Goal: Complete application form: Complete application form

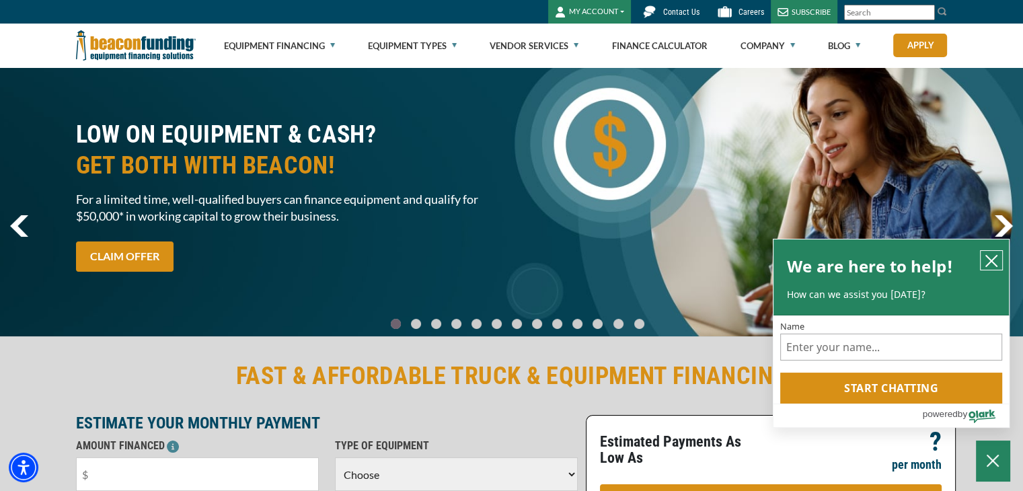
click at [993, 262] on icon "close chatbox" at bounding box center [991, 261] width 11 height 11
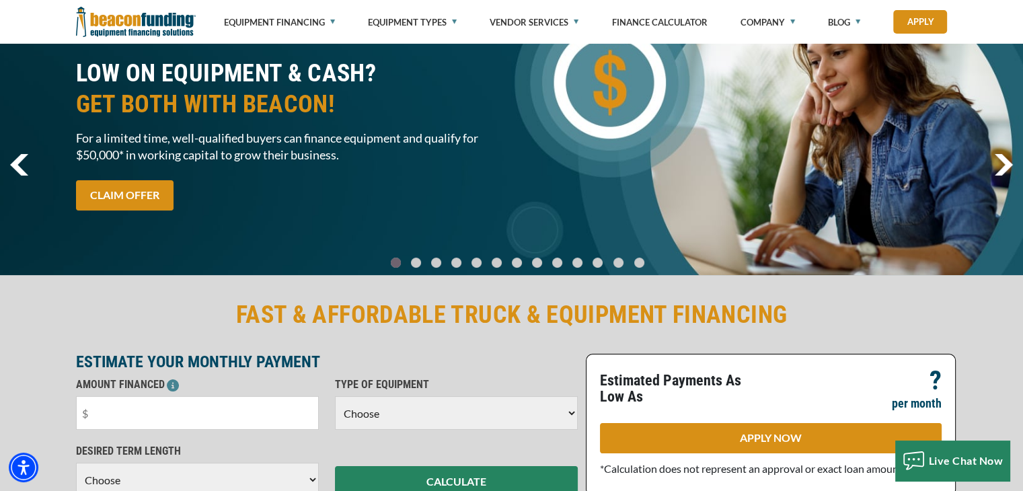
scroll to position [135, 0]
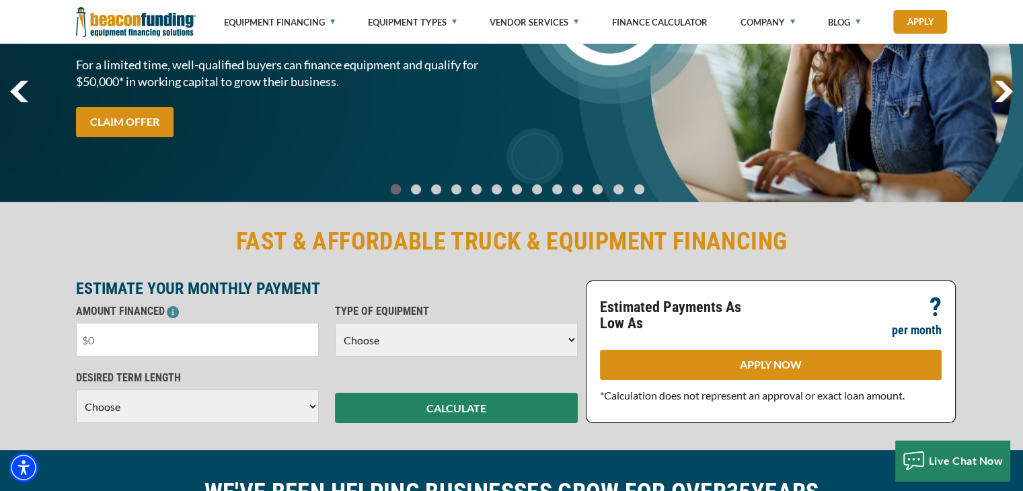
click at [124, 341] on input "text" at bounding box center [197, 340] width 243 height 34
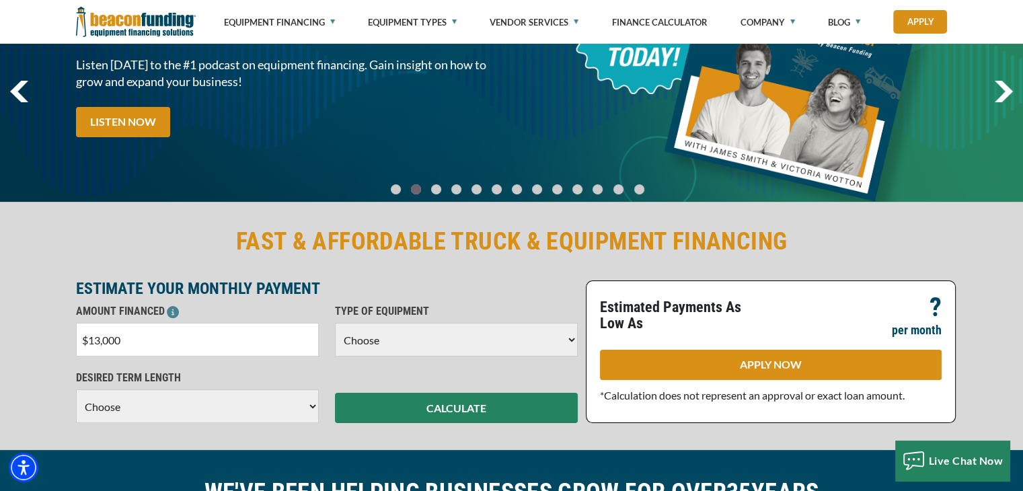
type input "$130,000"
click at [404, 348] on select "Choose Backhoe Boom/Bucket Truck Chipper Commercial Mower Crane DTG/DTF Printin…" at bounding box center [456, 340] width 243 height 34
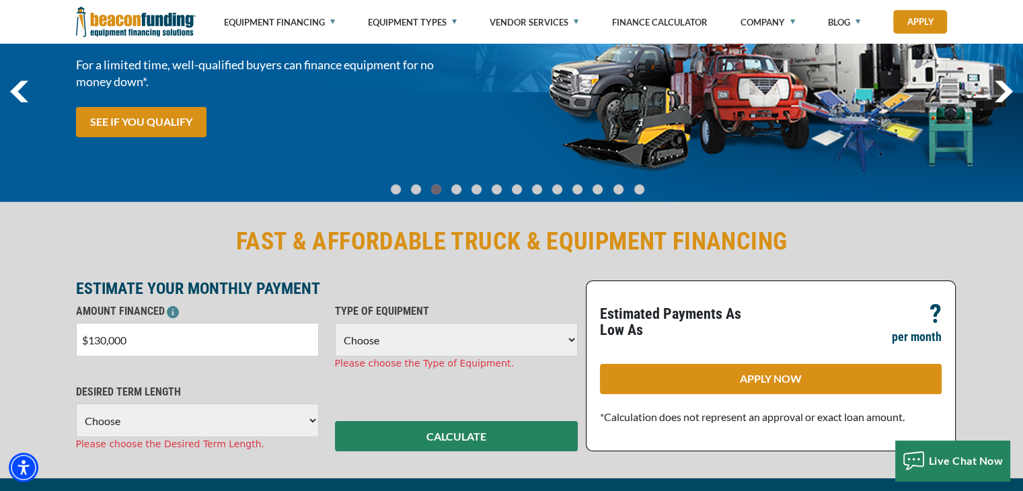
select select "5"
click at [335, 323] on select "Choose Backhoe Boom/Bucket Truck Chipper Commercial Mower Crane DTG/DTF Printin…" at bounding box center [456, 340] width 243 height 34
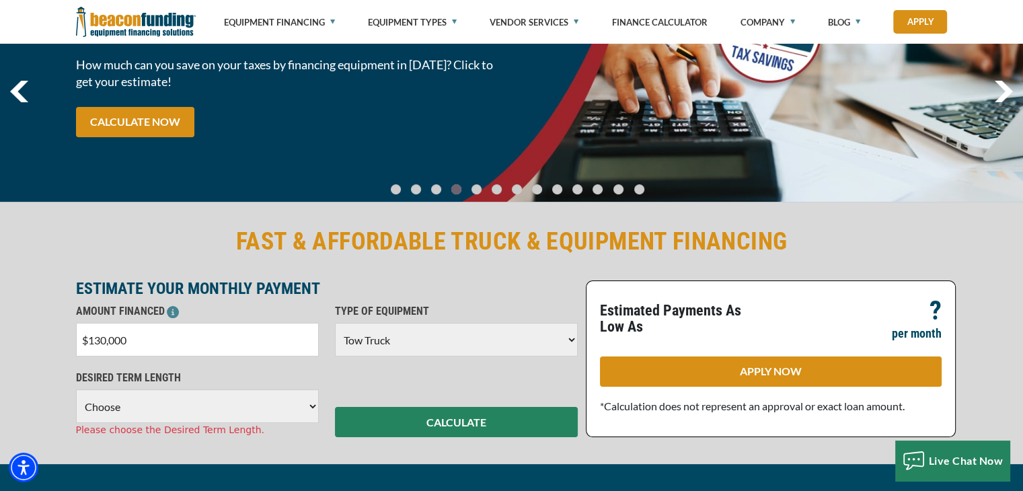
click at [150, 412] on select "Choose 36 Months 48 Months 60 Months 72 Months" at bounding box center [197, 407] width 243 height 34
select select "72"
click at [76, 390] on select "Choose 36 Months 48 Months 60 Months 72 Months" at bounding box center [197, 407] width 243 height 34
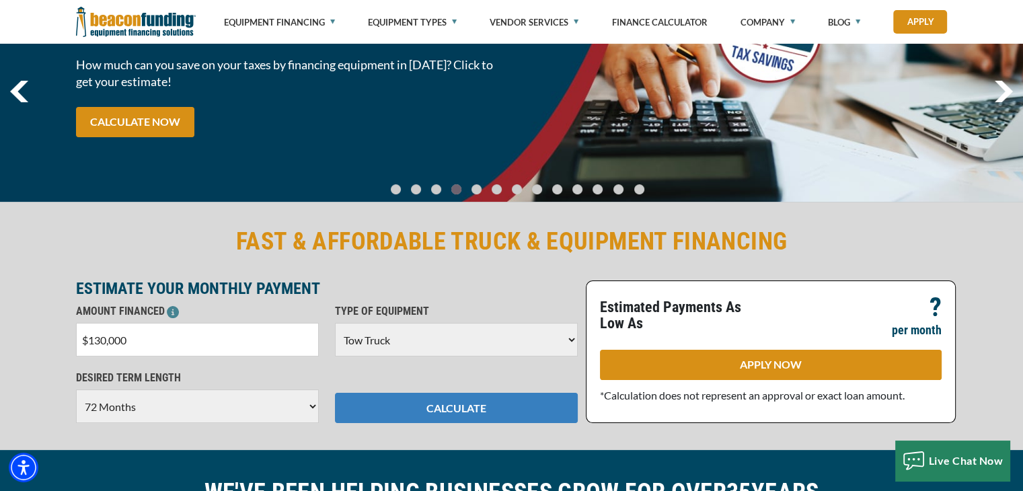
click at [426, 408] on button "CALCULATE" at bounding box center [456, 408] width 243 height 30
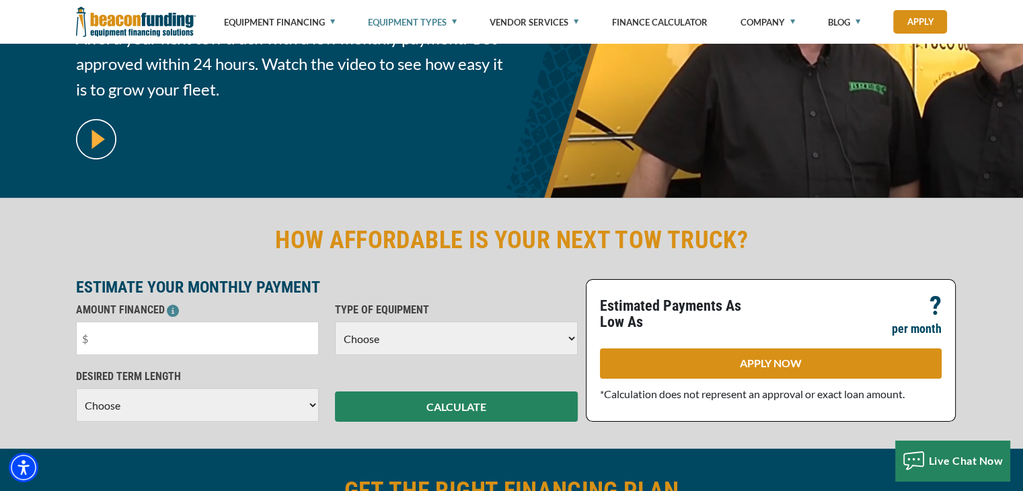
scroll to position [202, 0]
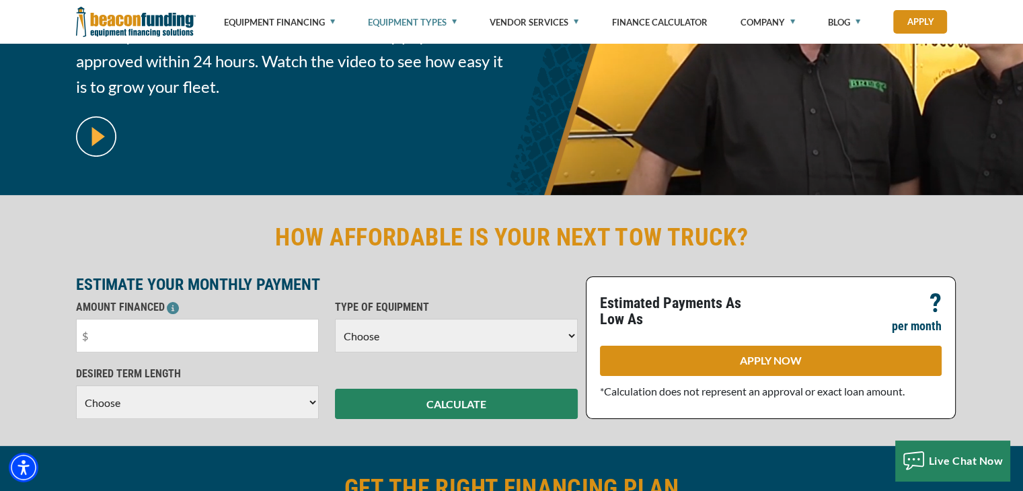
click at [215, 413] on select "Choose 36 Months 48 Months 60 Months" at bounding box center [197, 403] width 243 height 34
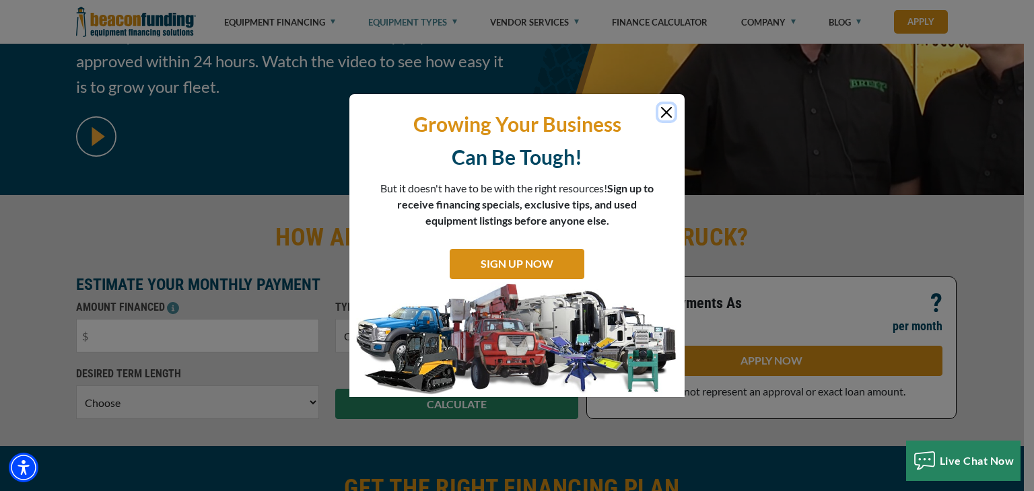
click at [670, 110] on button "Close" at bounding box center [666, 112] width 16 height 16
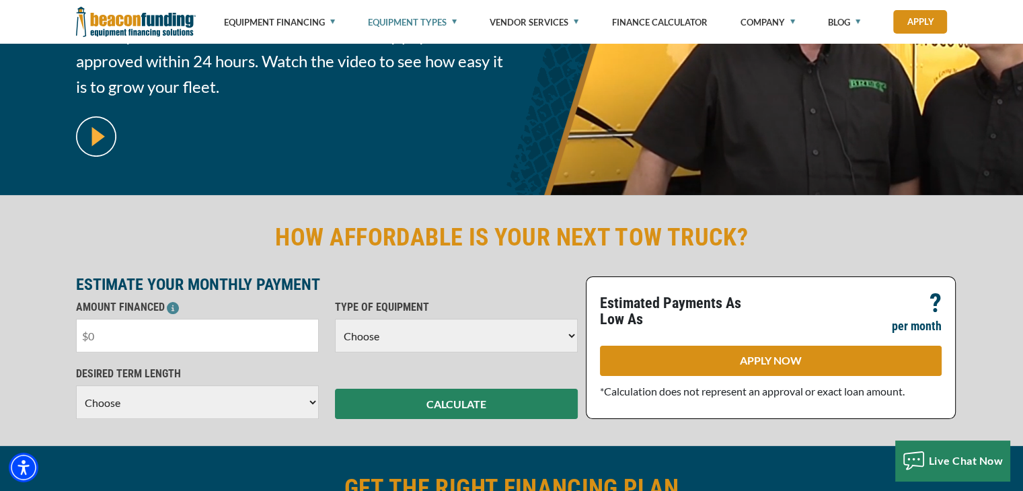
click at [236, 334] on input "text" at bounding box center [197, 336] width 243 height 34
type input "$150,000"
click at [382, 332] on select "Choose Backhoe Boom/Bucket Truck Chipper Commercial Mower Crane DTG/DTF Printin…" at bounding box center [456, 336] width 243 height 34
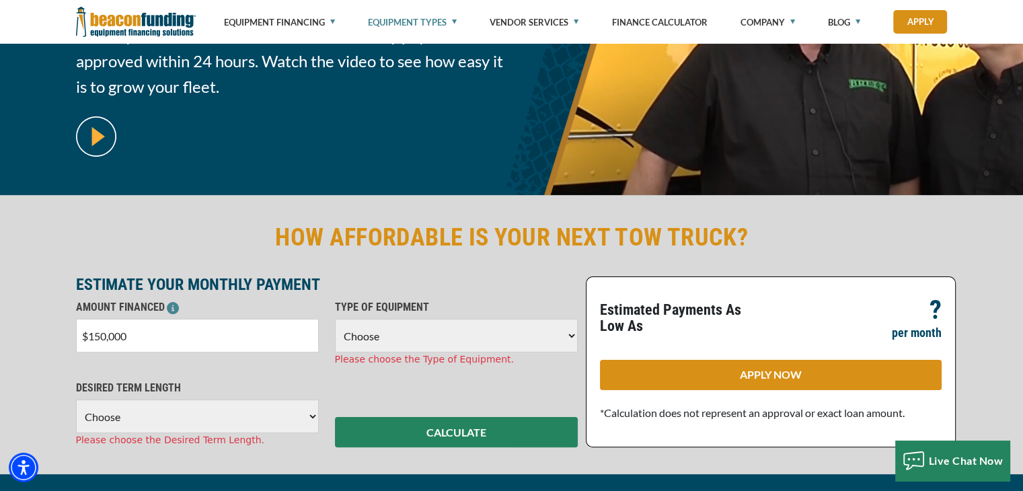
select select "5"
click at [335, 319] on select "Choose Backhoe Boom/Bucket Truck Chipper Commercial Mower Crane DTG/DTF Printin…" at bounding box center [456, 336] width 243 height 34
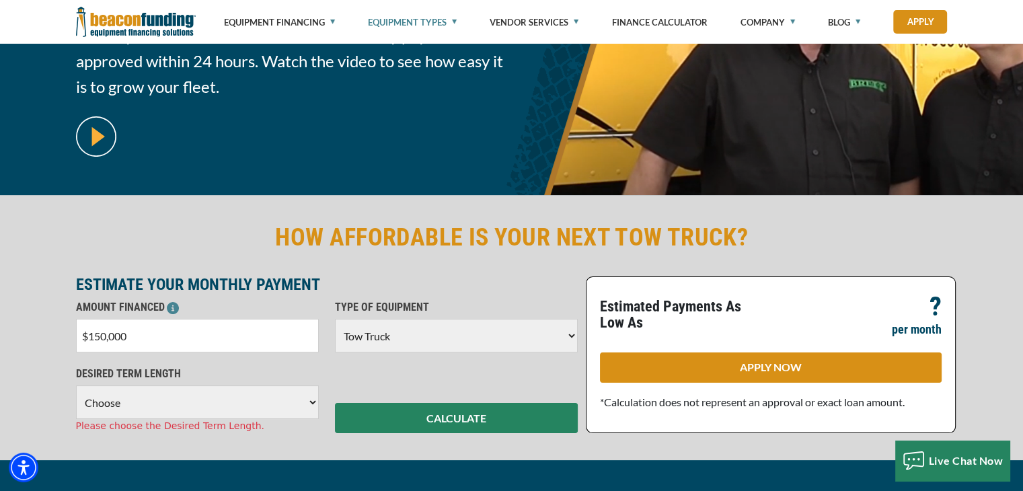
click at [186, 407] on select "Choose 36 Months 48 Months 60 Months 72 Months 84 Months" at bounding box center [197, 403] width 243 height 34
select select "84"
click at [76, 386] on select "Choose 36 Months 48 Months 60 Months 72 Months 84 Months" at bounding box center [197, 403] width 243 height 34
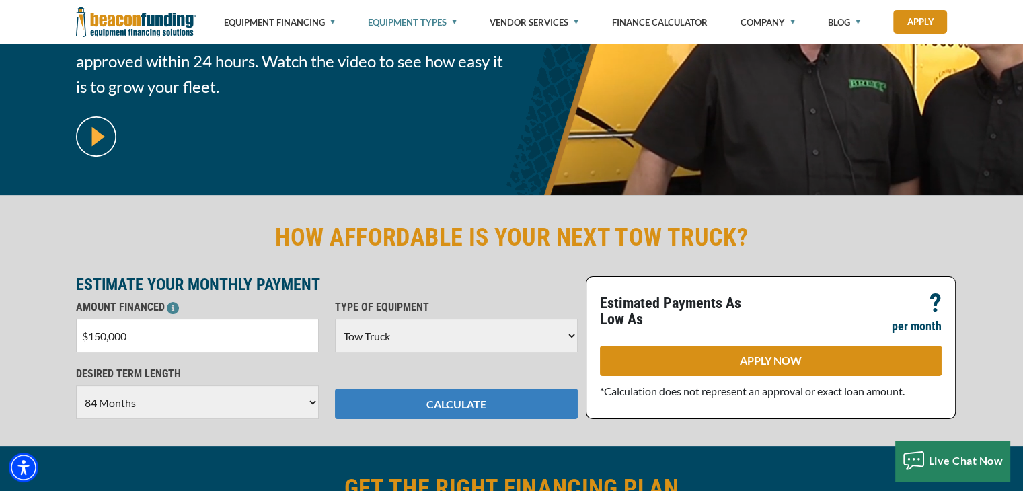
click at [441, 406] on button "CALCULATE" at bounding box center [456, 404] width 243 height 30
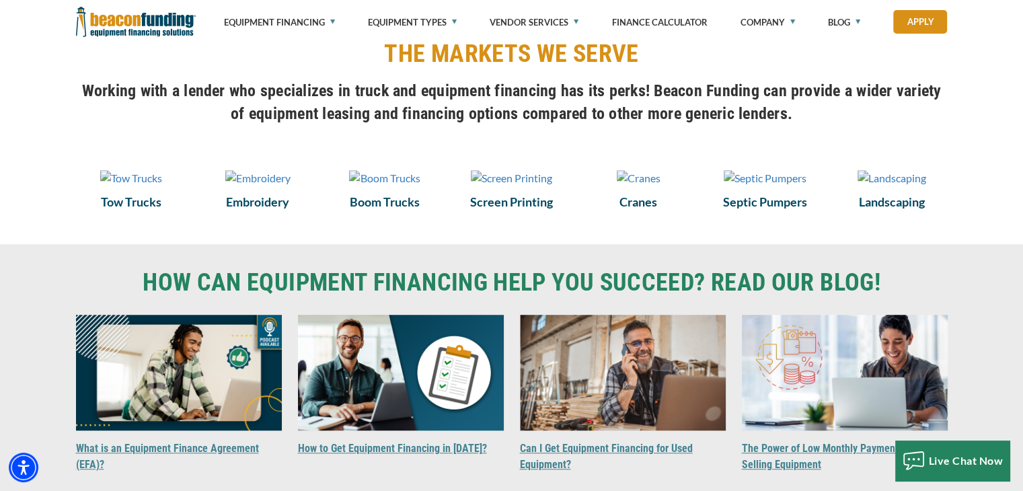
scroll to position [942, 0]
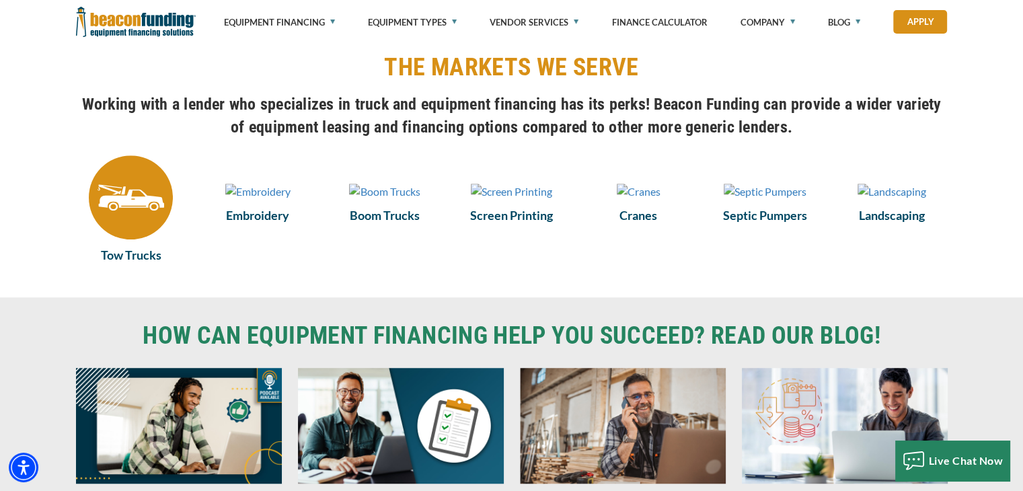
click at [149, 191] on img at bounding box center [131, 197] width 84 height 84
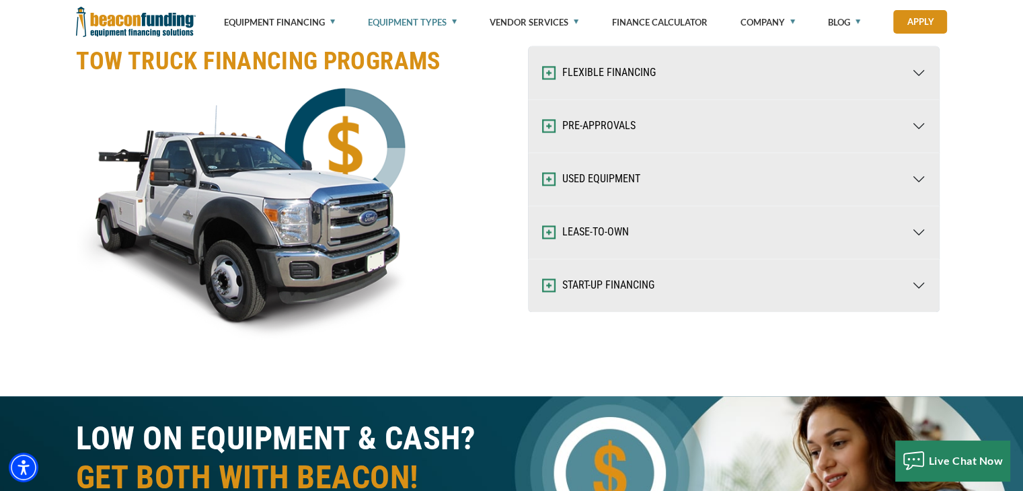
scroll to position [2086, 0]
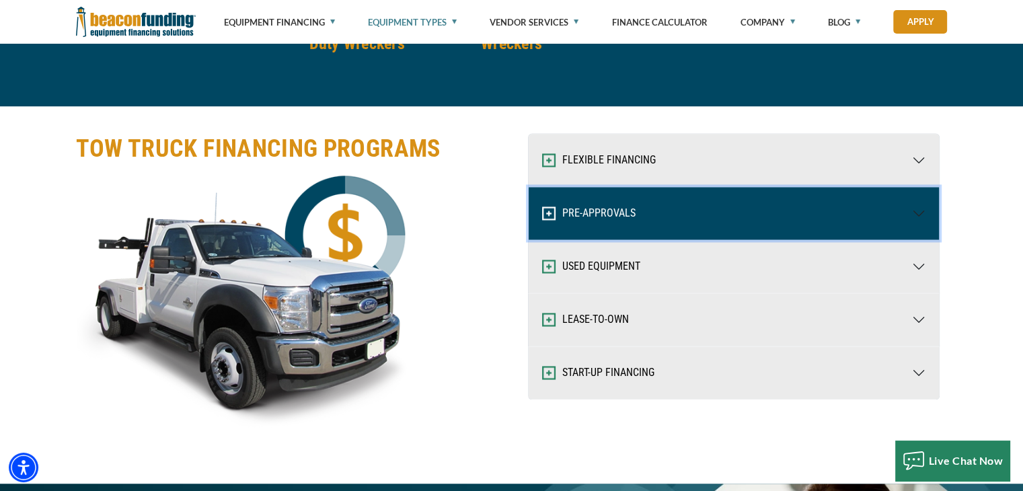
click at [923, 211] on button "PRE-APPROVALS" at bounding box center [734, 213] width 410 height 52
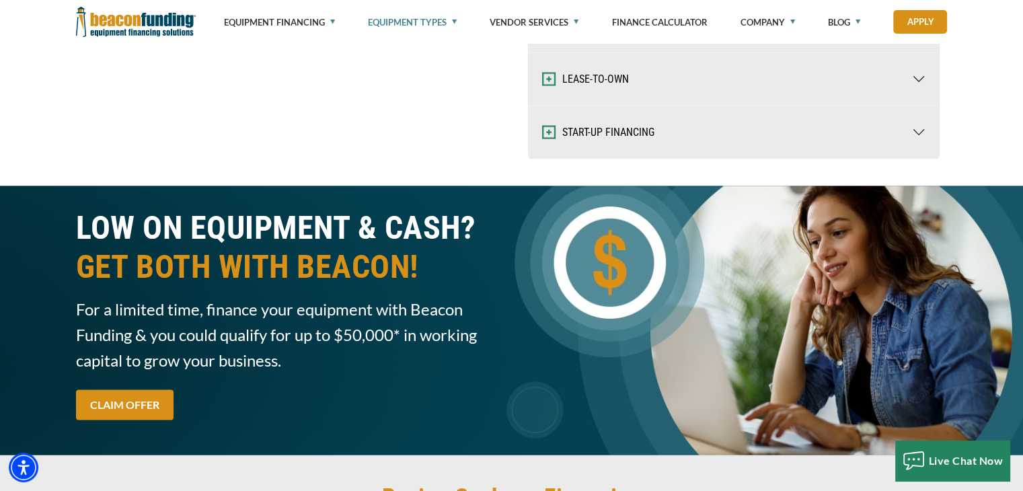
scroll to position [2153, 0]
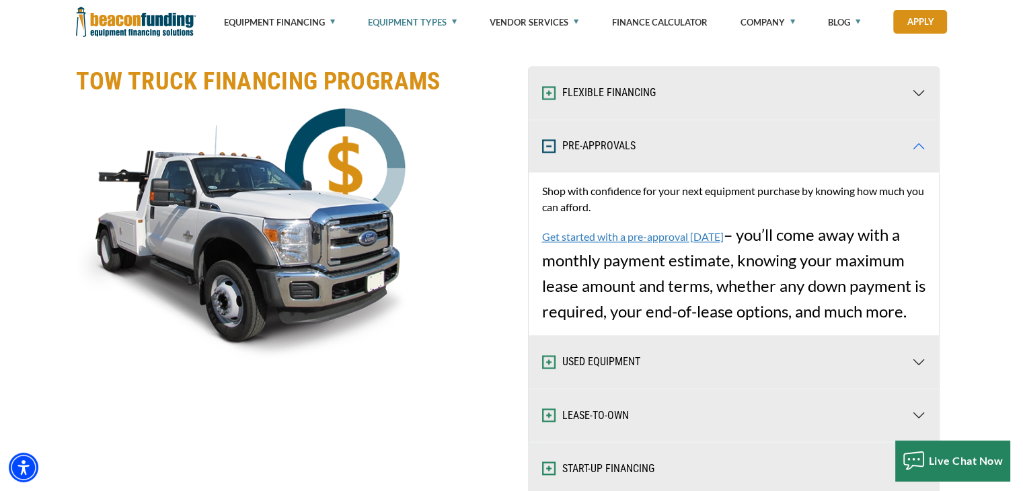
click at [627, 236] on link "Get started with a pre-approval today" at bounding box center [633, 236] width 182 height 13
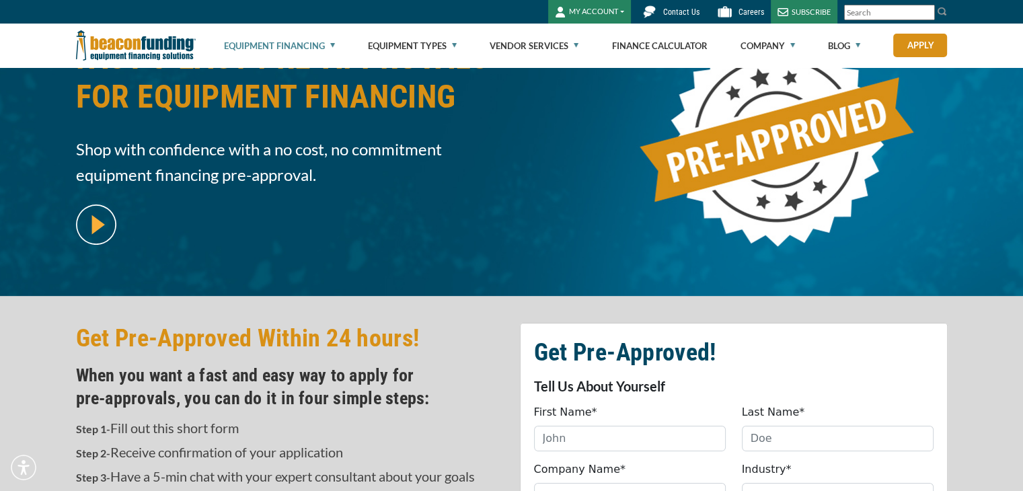
scroll to position [269, 0]
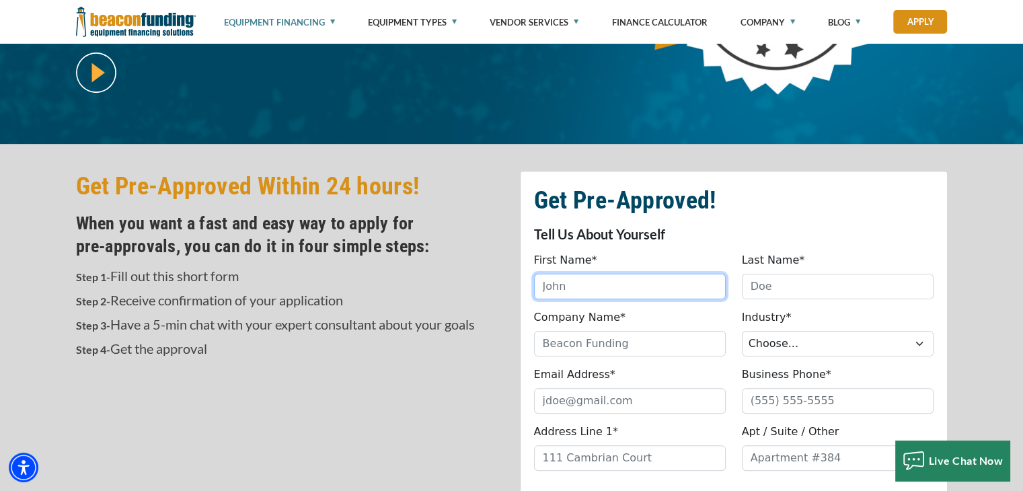
click at [622, 286] on input "First Name*" at bounding box center [630, 287] width 192 height 26
type input "Henry"
type input "Simmons"
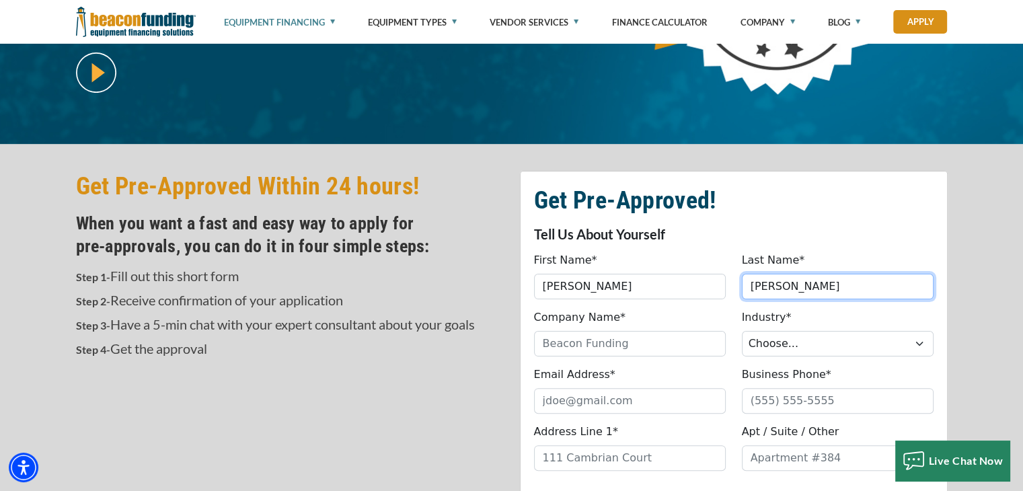
type input "Oak Beach Auto Repair"
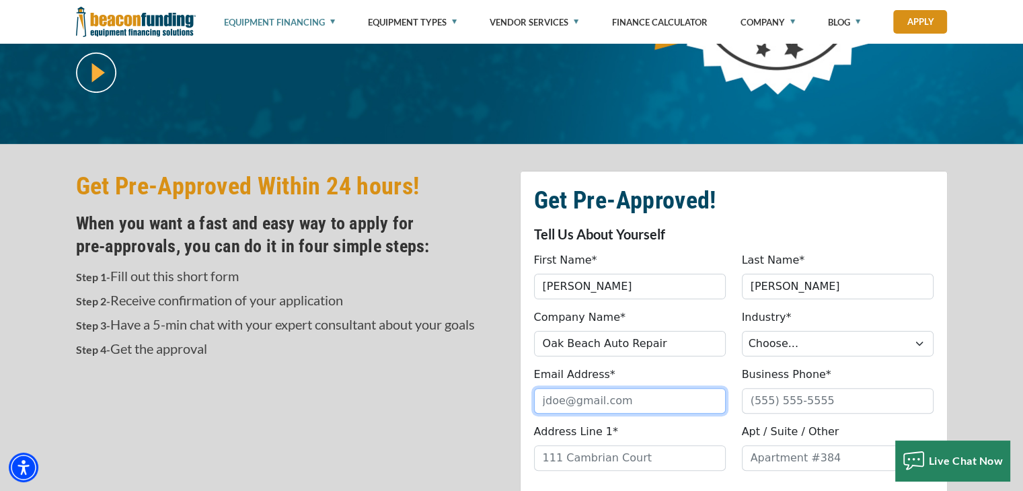
type input "bsimmons06@comcast.net"
type input "9897680092"
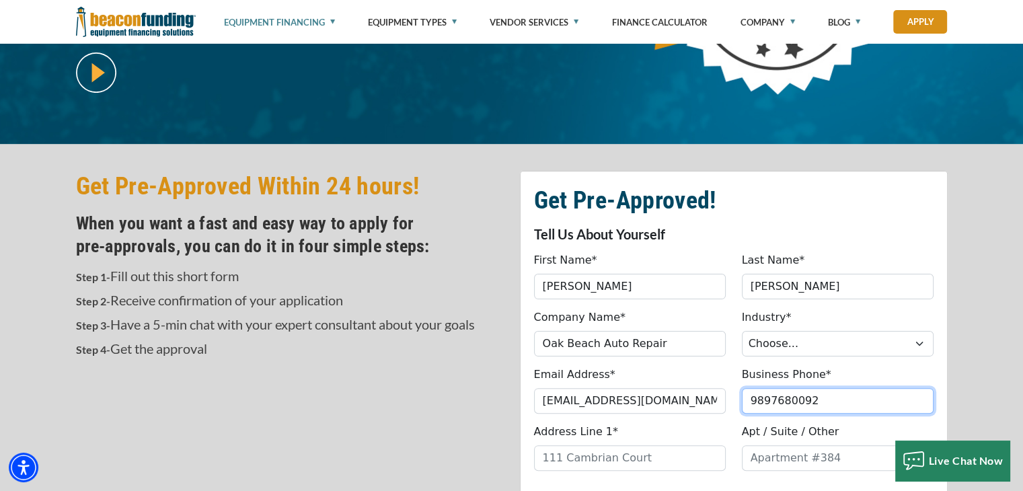
type input "6701 OAK BEACH RD"
type input "Port Austin"
select select "24"
type input "48467"
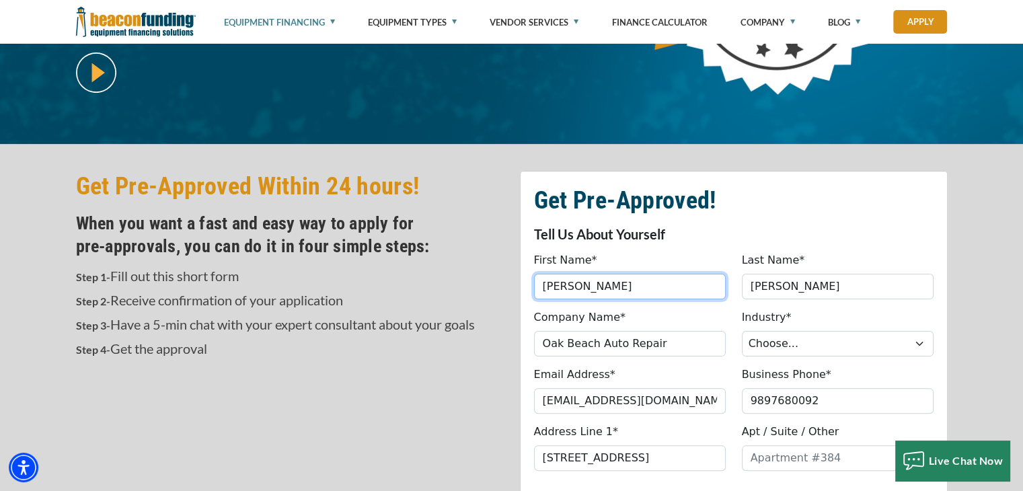
type input "(989) 768-0092"
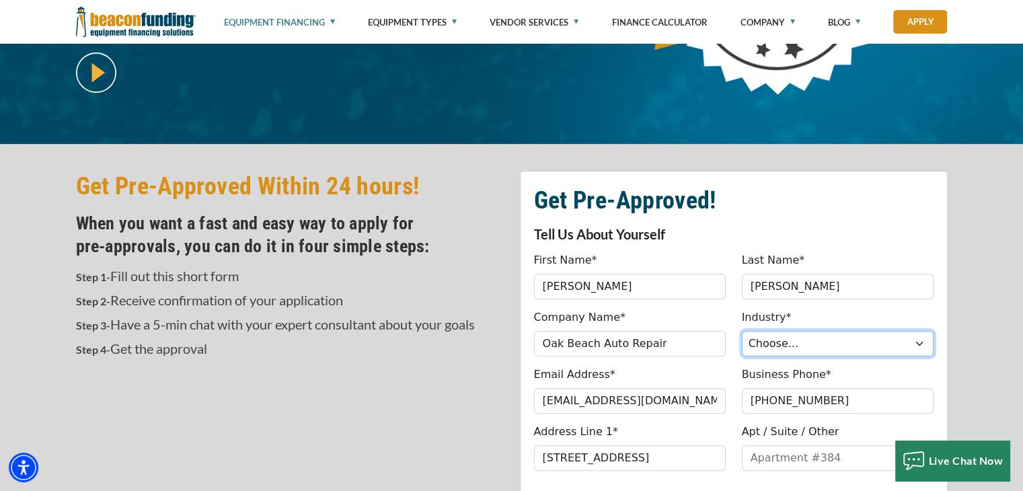
click at [809, 335] on select "Choose... Towing Landscape/Hardscape Decorated Apparel Septic Light Constructio…" at bounding box center [838, 344] width 192 height 26
select select "1"
click at [742, 331] on select "Choose... Towing Landscape/Hardscape Decorated Apparel Septic Light Constructio…" at bounding box center [838, 344] width 192 height 26
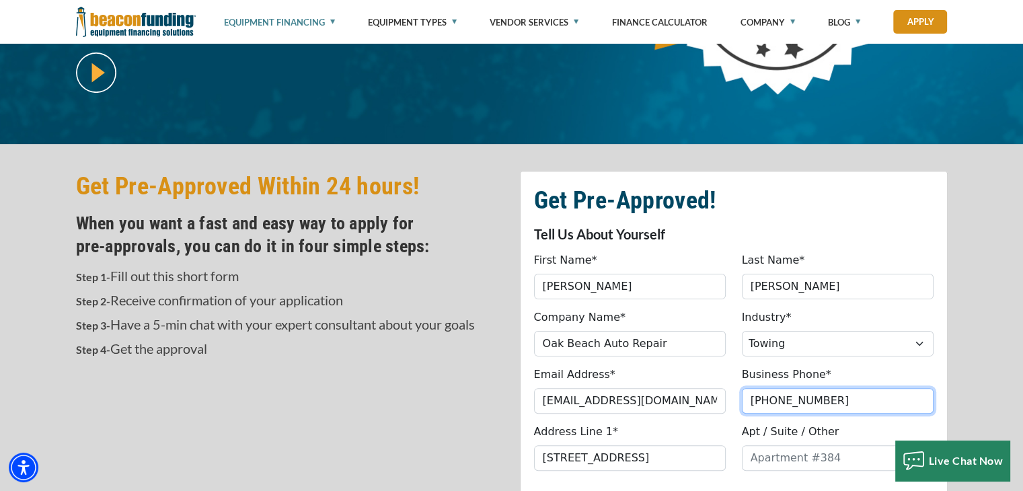
drag, startPoint x: 812, startPoint y: 401, endPoint x: 822, endPoint y: 400, distance: 10.1
click at [822, 400] on input "(989) 768-0092" at bounding box center [838, 401] width 192 height 26
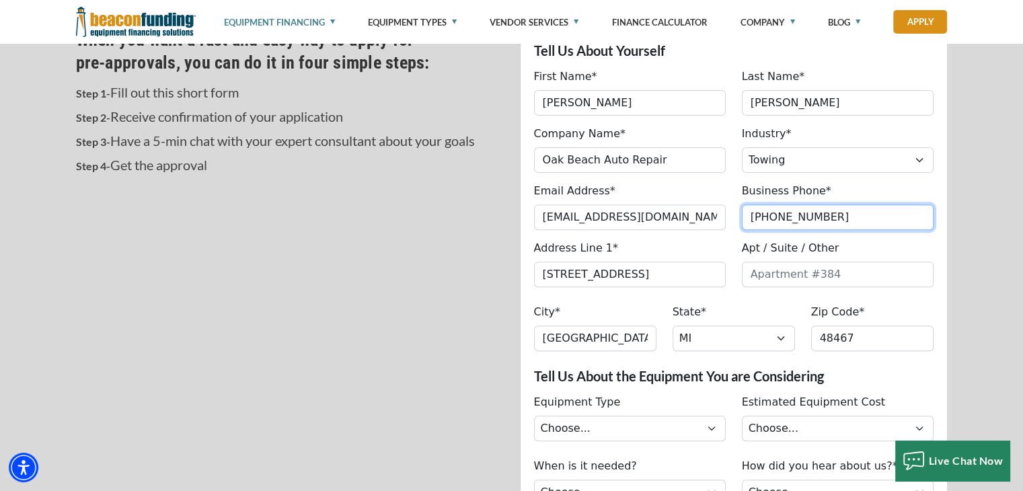
scroll to position [538, 0]
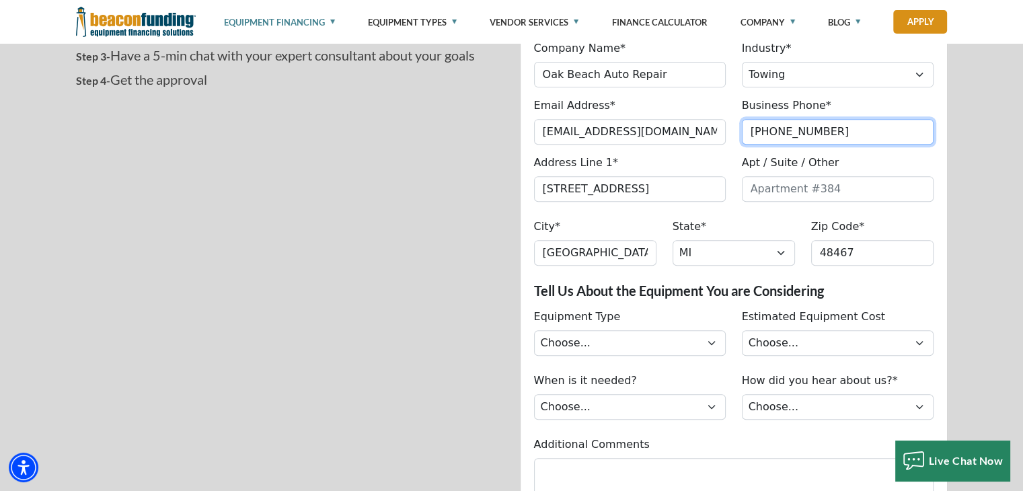
type input "(989) 768-0044"
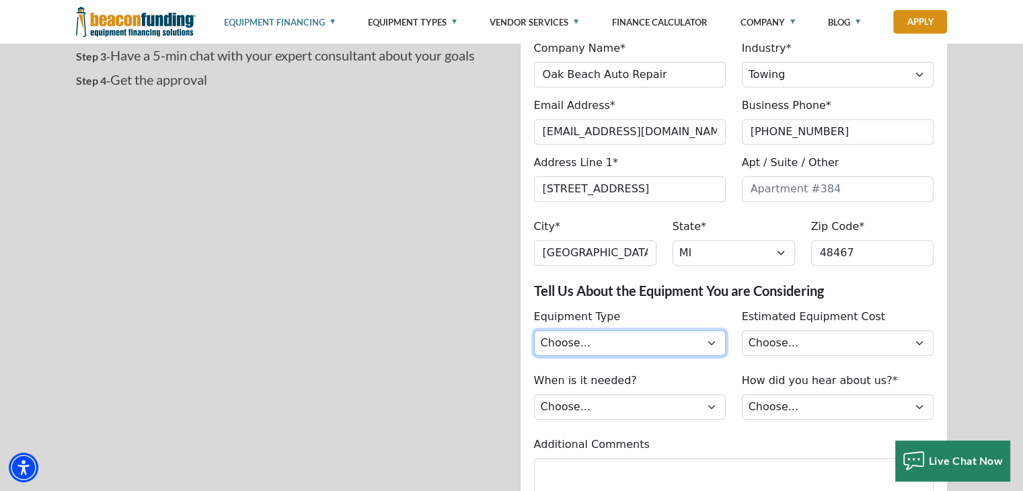
click at [630, 343] on select "Choose... Backhoe Boom/Bucket Truck Chipper Commercial Mower Crane DTG/DTF Prin…" at bounding box center [630, 343] width 192 height 26
select select "5"
click at [534, 330] on select "Choose... Backhoe Boom/Bucket Truck Chipper Commercial Mower Crane DTG/DTF Prin…" at bounding box center [630, 343] width 192 height 26
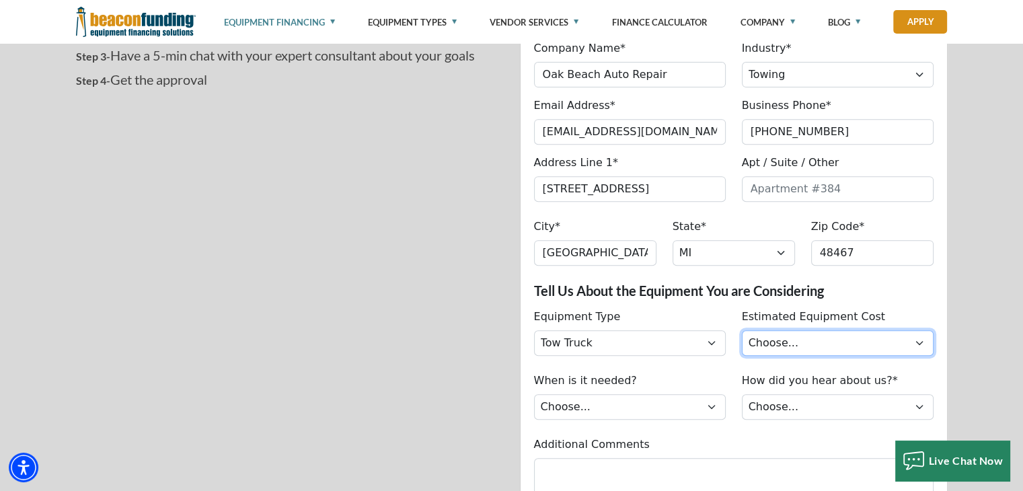
click at [842, 335] on select "Choose... Less than $50,000 $50,000 to $99,999 $100,000 to $149,999 $150,000+" at bounding box center [838, 343] width 192 height 26
select select "279640002"
click at [742, 330] on select "Choose... Less than $50,000 $50,000 to $99,999 $100,000 to $149,999 $150,000+" at bounding box center [838, 343] width 192 height 26
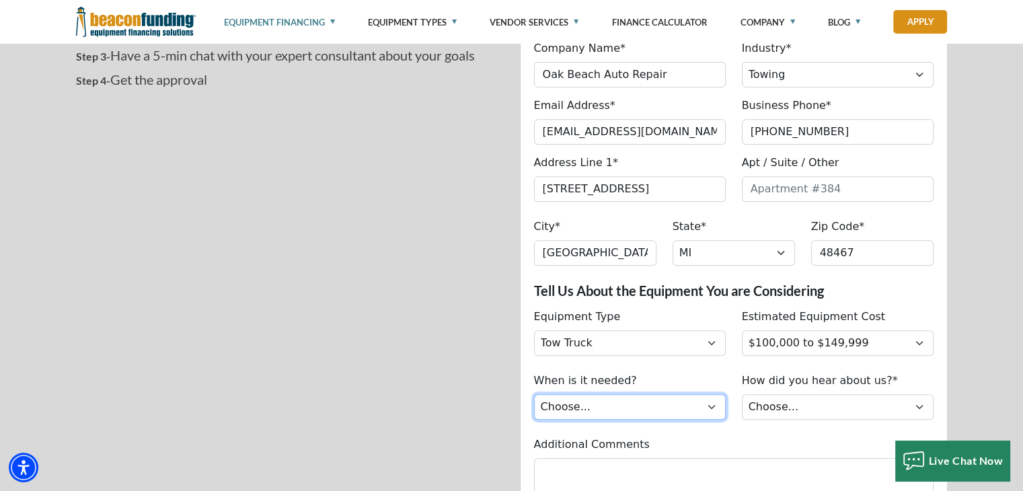
click at [623, 400] on select "Choose... Immediately Next few months I’m just looking" at bounding box center [630, 407] width 192 height 26
select select "279640002"
click at [534, 394] on select "Choose... Immediately Next few months I’m just looking" at bounding box center [630, 407] width 192 height 26
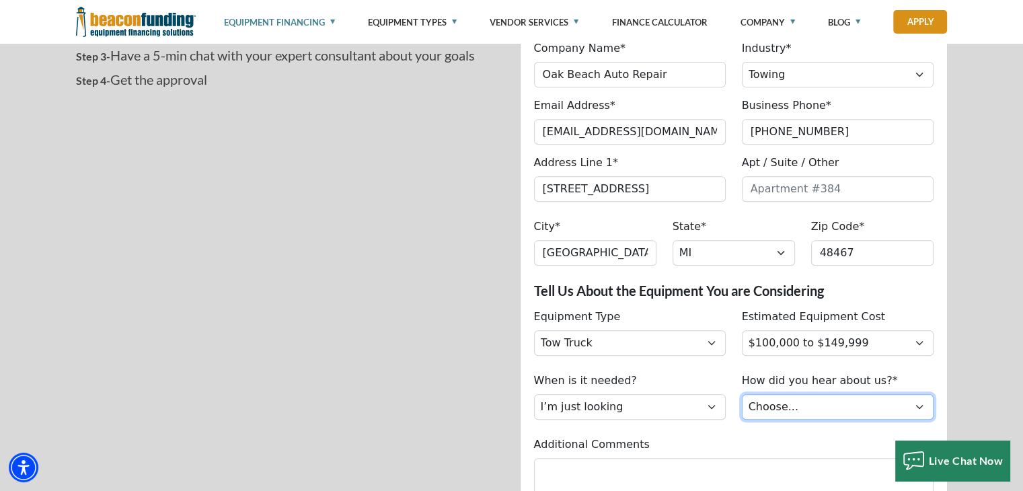
click at [787, 403] on select "Choose... Internet Search Vendor Referral Word of Mouth Client Referral Email E…" at bounding box center [838, 407] width 192 height 26
select select "9"
click at [742, 394] on select "Choose... Internet Search Vendor Referral Word of Mouth Client Referral Email E…" at bounding box center [838, 407] width 192 height 26
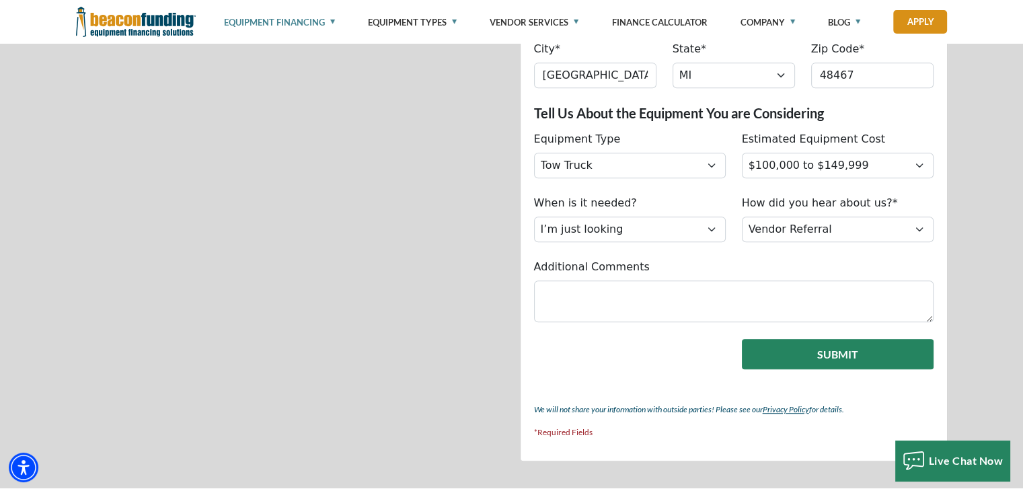
scroll to position [740, 0]
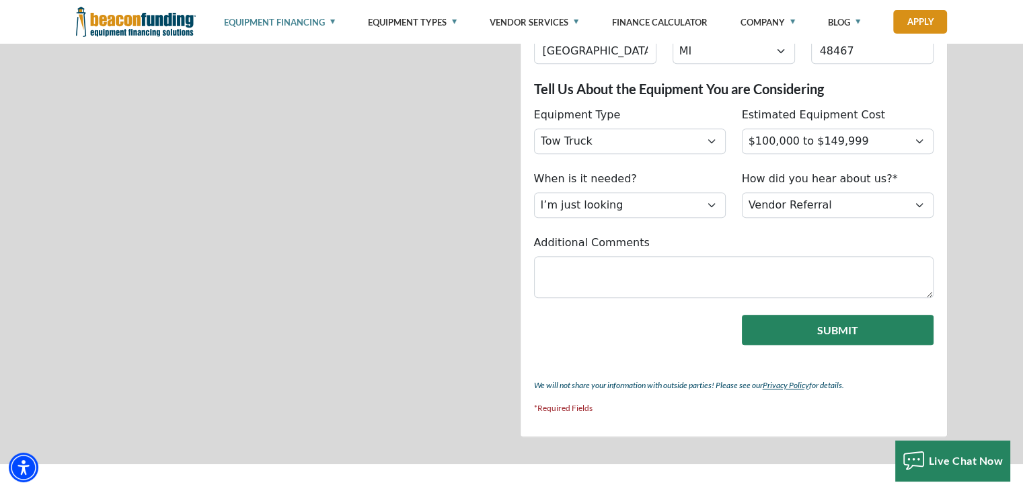
click at [796, 330] on button "Submit" at bounding box center [838, 330] width 192 height 30
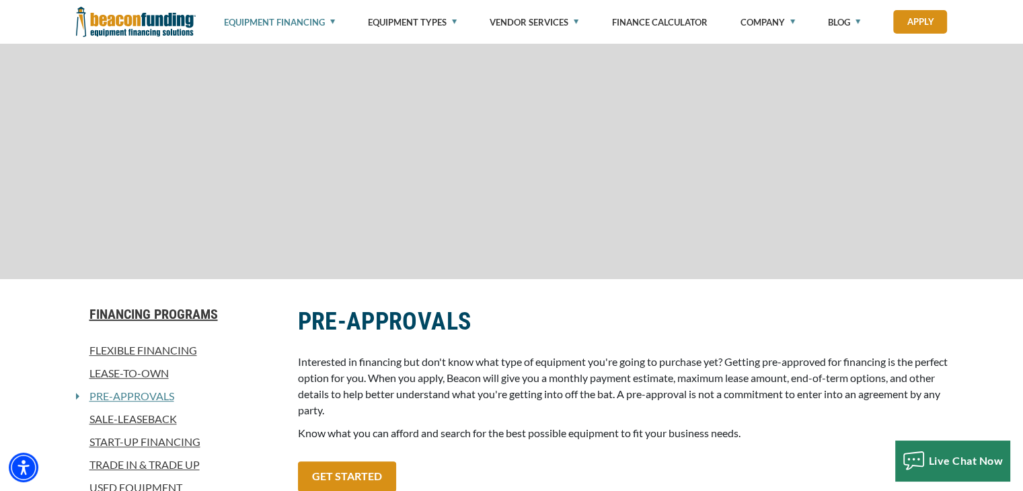
scroll to position [790, 0]
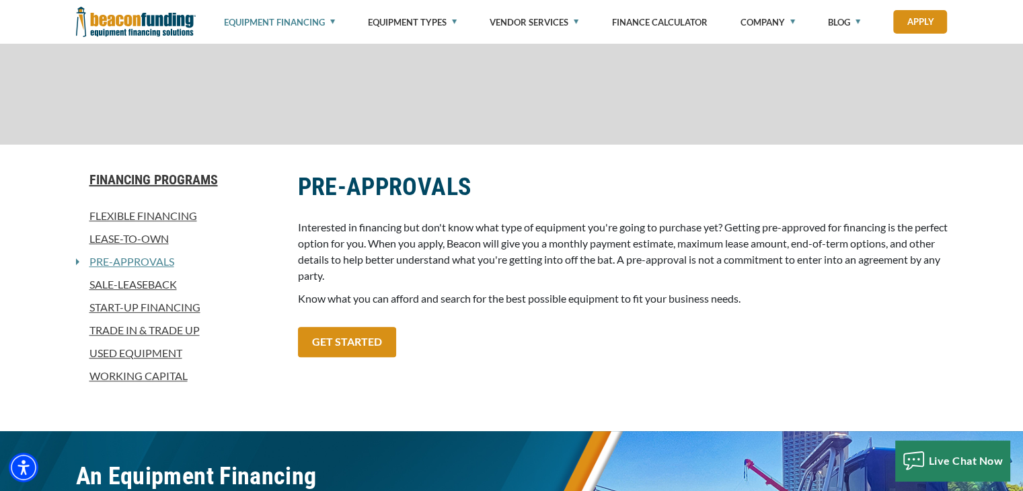
click at [142, 237] on link "Lease-To-Own" at bounding box center [179, 239] width 206 height 16
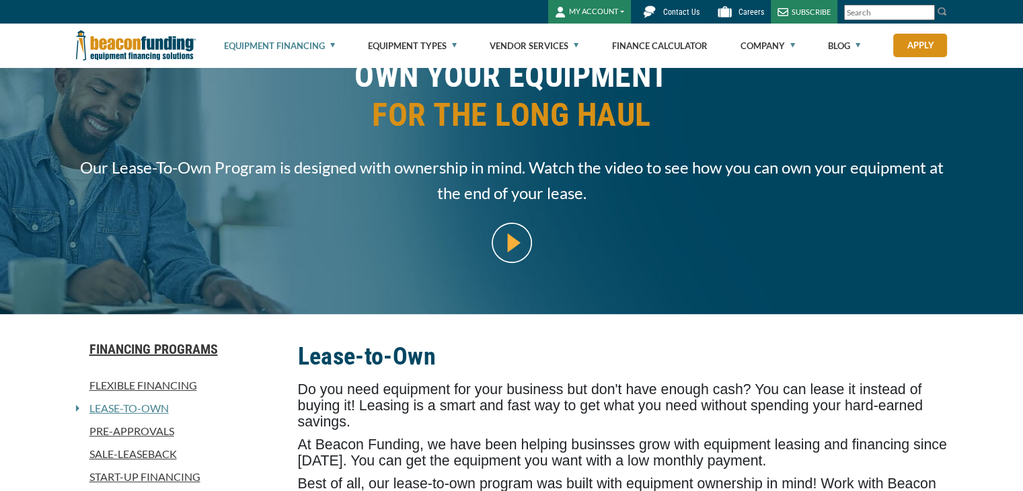
scroll to position [202, 0]
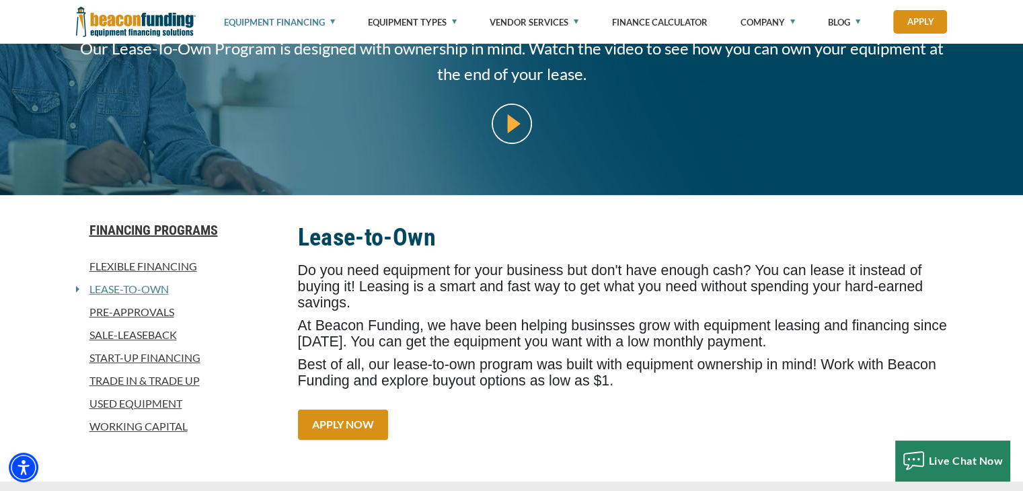
click at [122, 332] on link "Sale-Leaseback" at bounding box center [179, 335] width 206 height 16
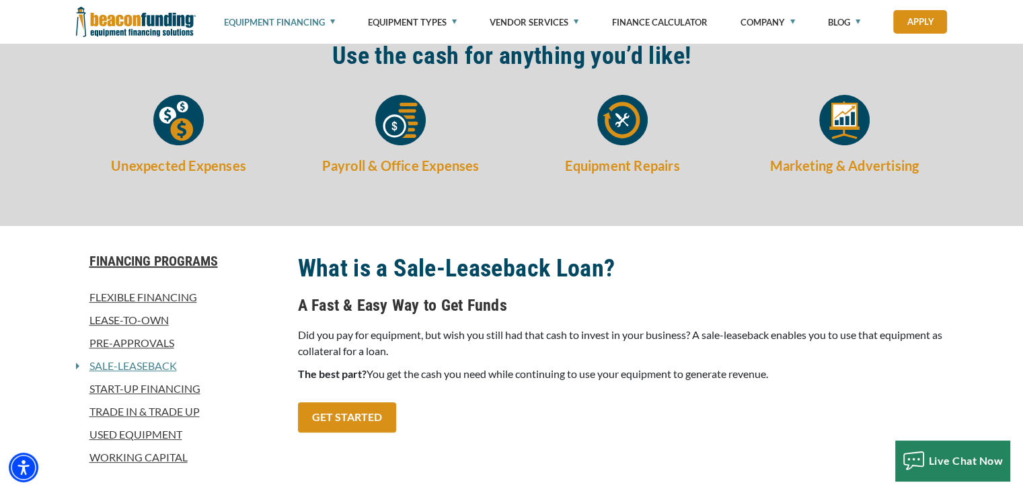
scroll to position [471, 0]
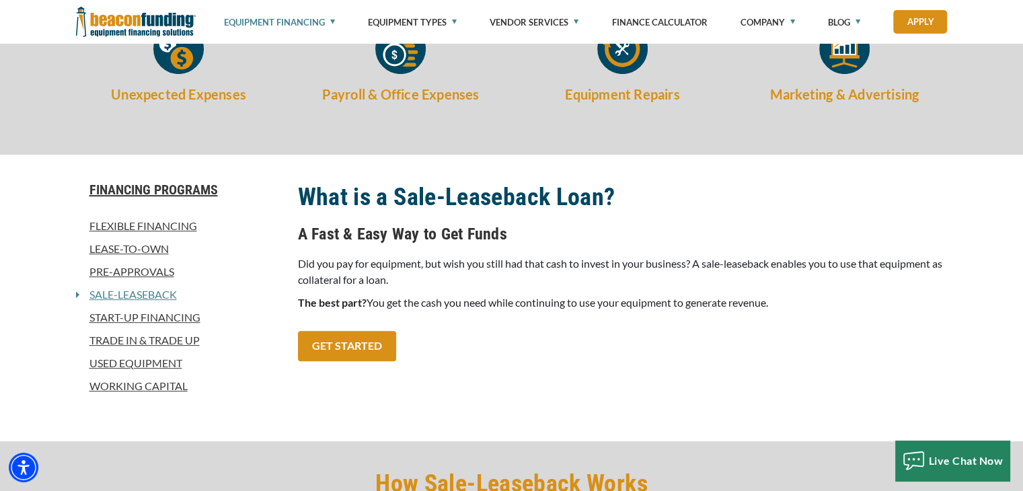
click at [147, 365] on link "Used Equipment" at bounding box center [179, 363] width 206 height 16
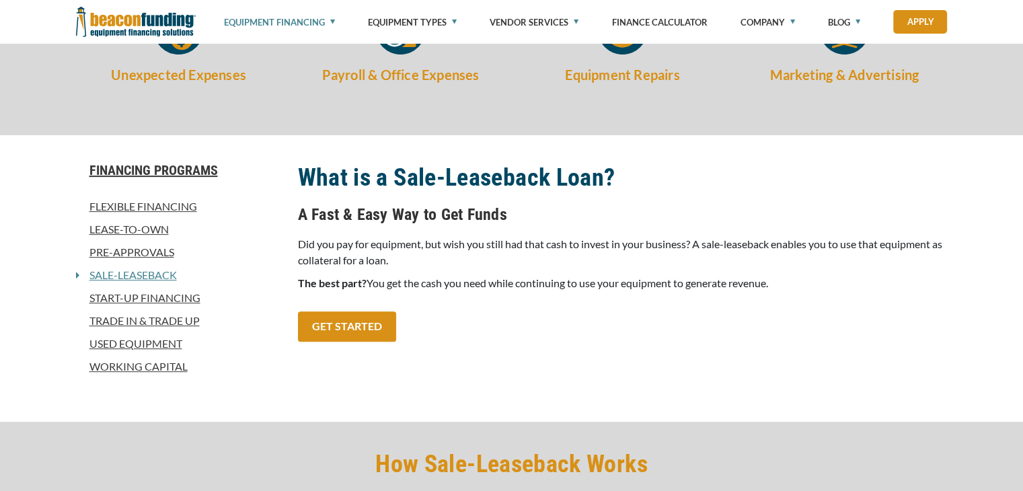
scroll to position [471, 0]
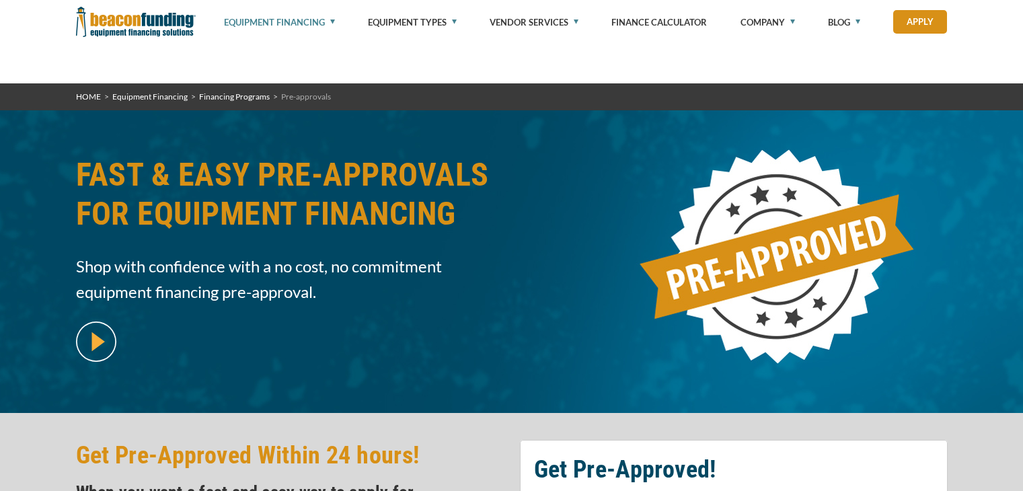
select select "1"
select select "24"
select select "5"
select select "279640002"
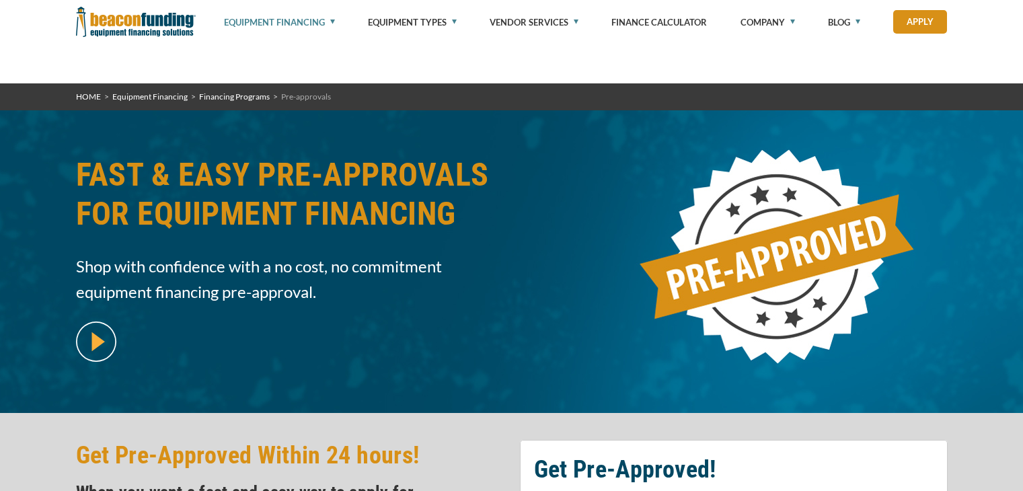
select select "9"
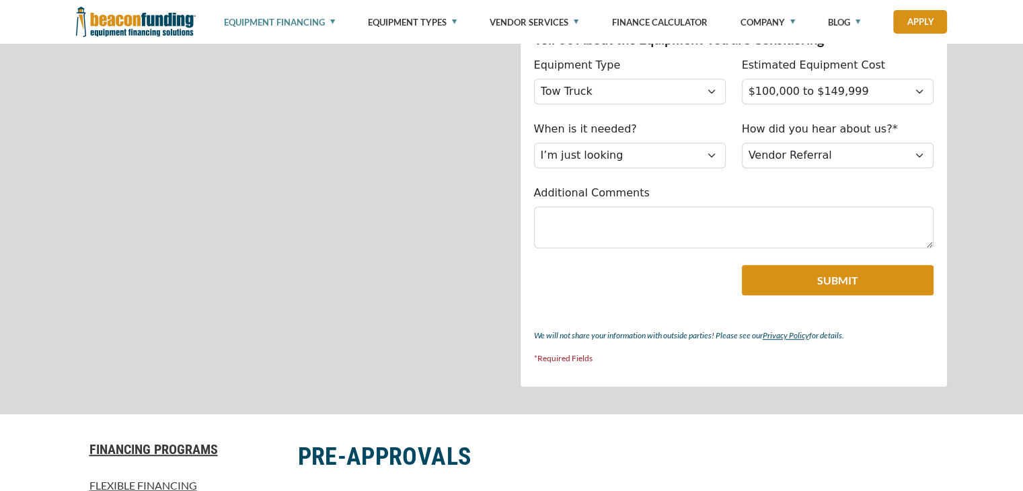
scroll to position [790, 0]
